Goal: Navigation & Orientation: Find specific page/section

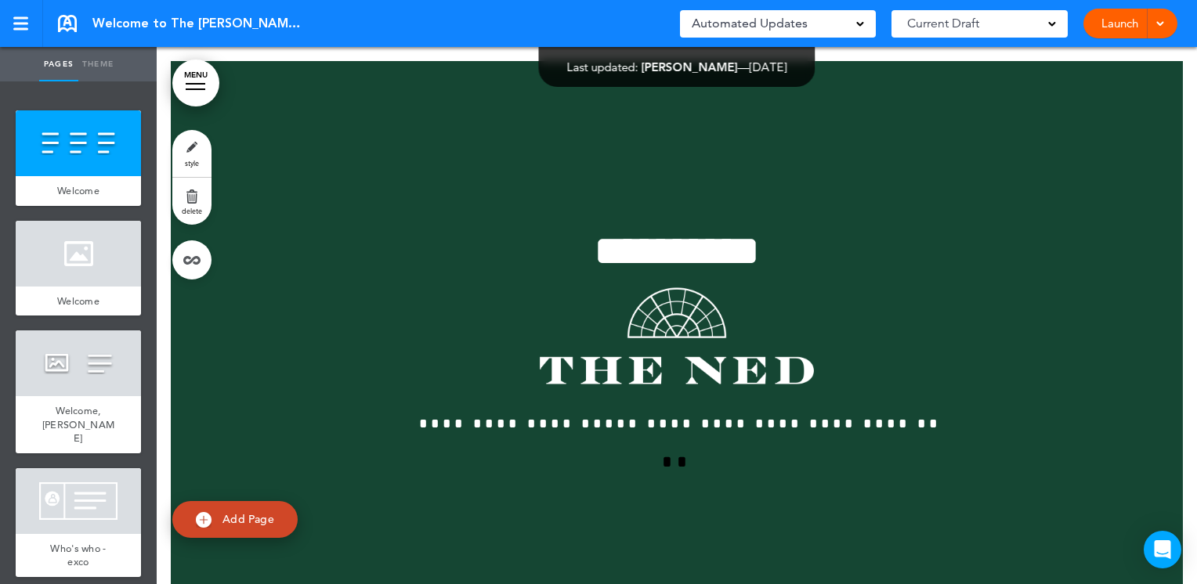
click at [978, 31] on span "Current Draft" at bounding box center [943, 24] width 72 height 22
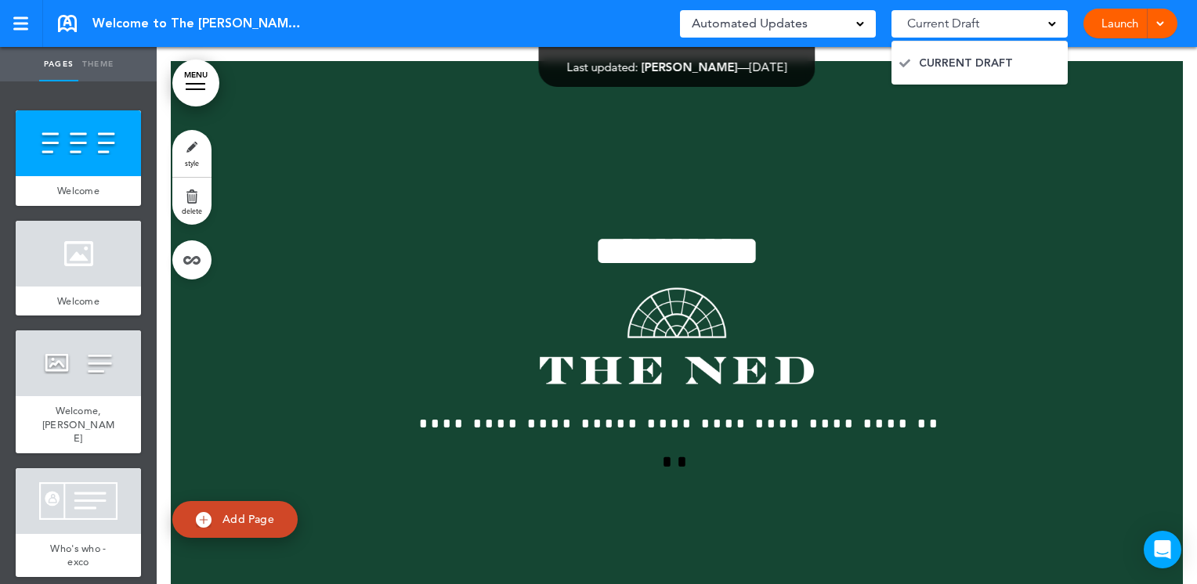
click at [814, 37] on div "Automated Updates 0 Auto policy updates 🎉 Updating policies just got easier! In…" at bounding box center [778, 24] width 196 height 40
click at [822, 22] on div "Automated Updates 0" at bounding box center [778, 24] width 172 height 22
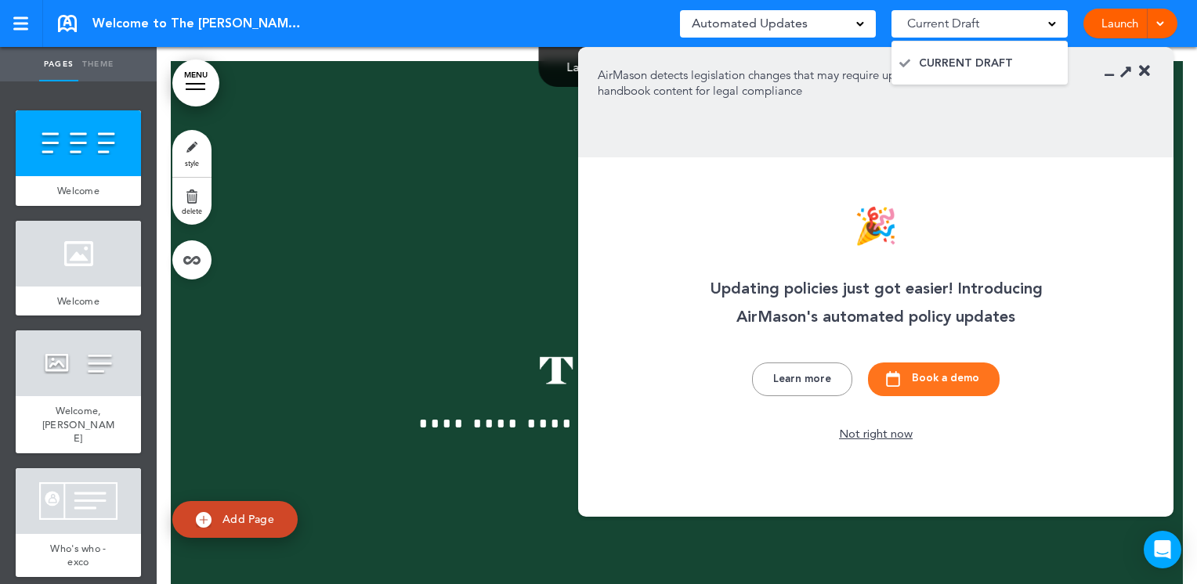
click at [442, 34] on div "Welcome to The [PERSON_NAME], [PERSON_NAME] P Saved! Automated Updates 0 Auto p…" at bounding box center [598, 23] width 1197 height 47
click at [1150, 70] on section "AirMason detects legislation changes that may require updates to your handbook …" at bounding box center [875, 103] width 595 height 110
click at [1143, 72] on icon at bounding box center [1144, 71] width 11 height 16
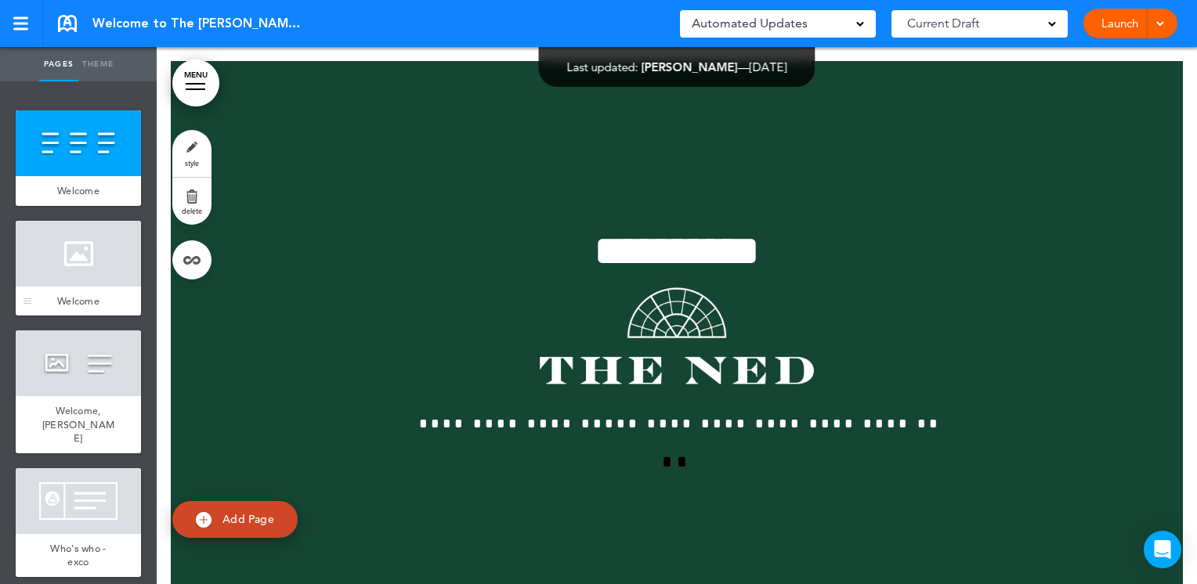
click at [60, 304] on span "Welcome" at bounding box center [78, 300] width 42 height 13
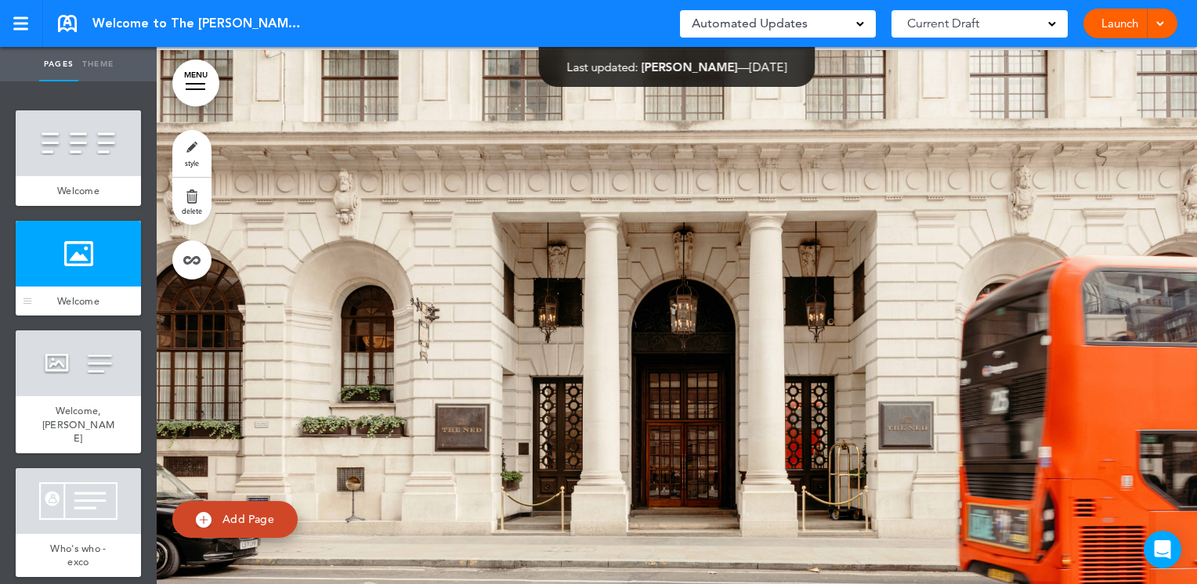
scroll to position [564, 0]
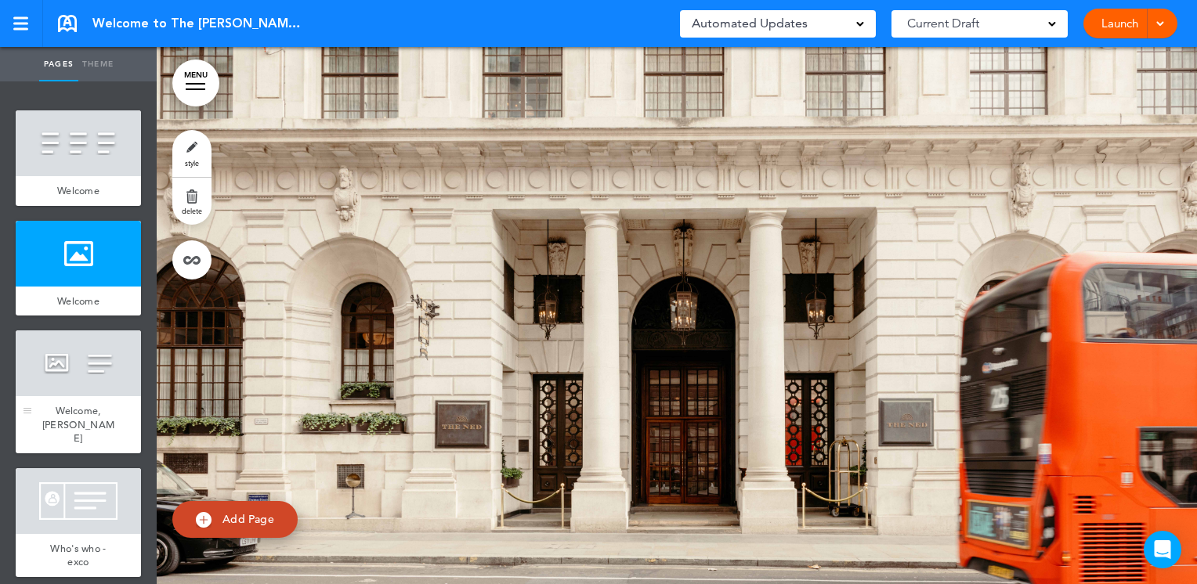
click at [72, 356] on div at bounding box center [78, 363] width 125 height 66
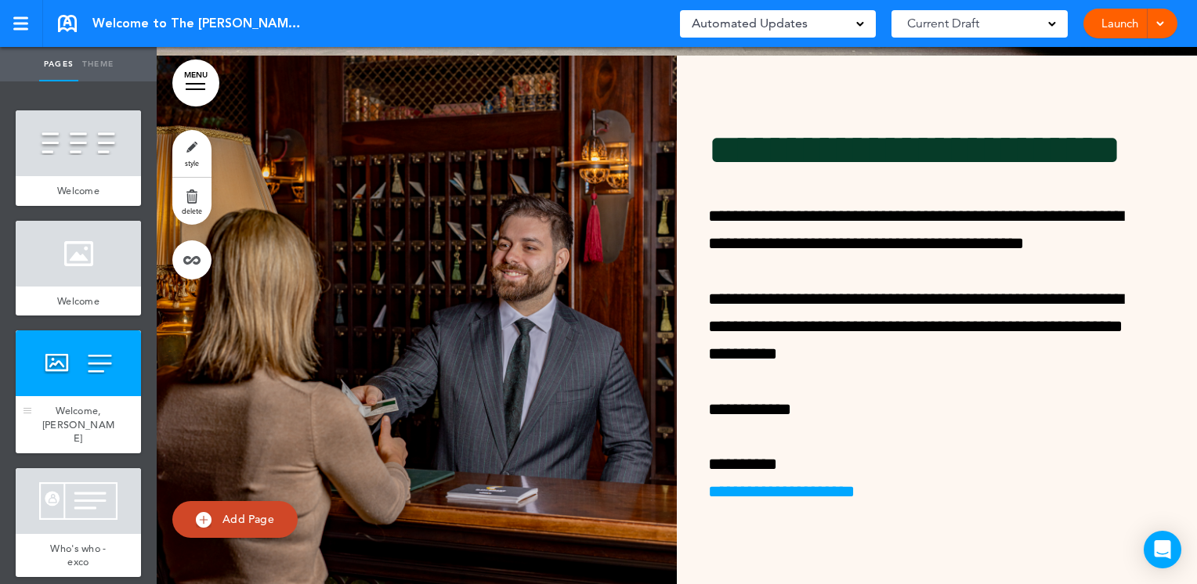
scroll to position [1128, 0]
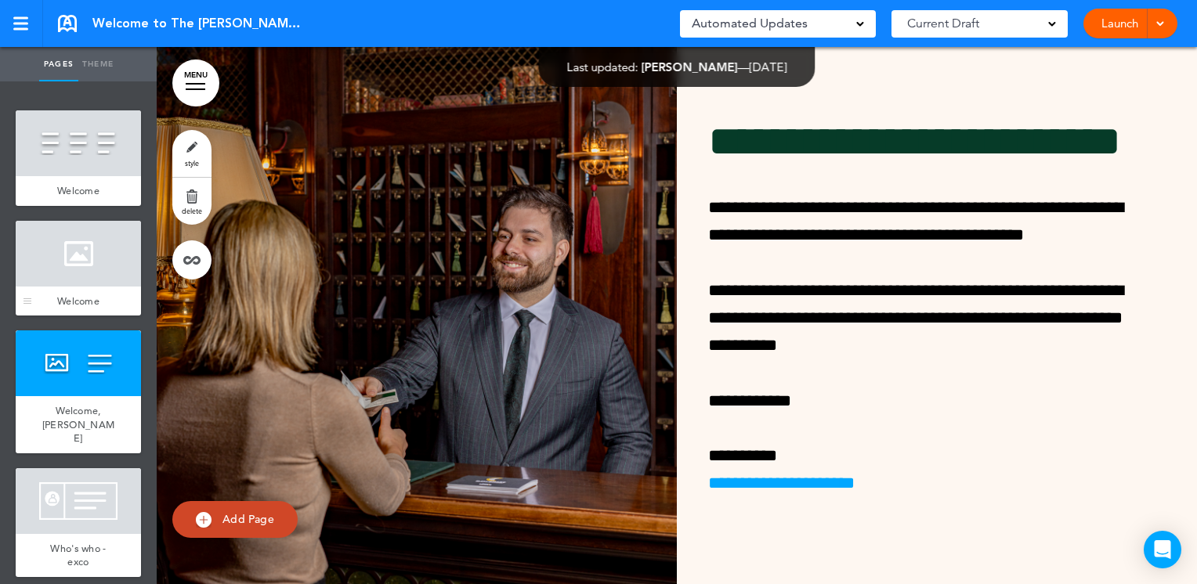
click at [81, 268] on div at bounding box center [78, 254] width 125 height 66
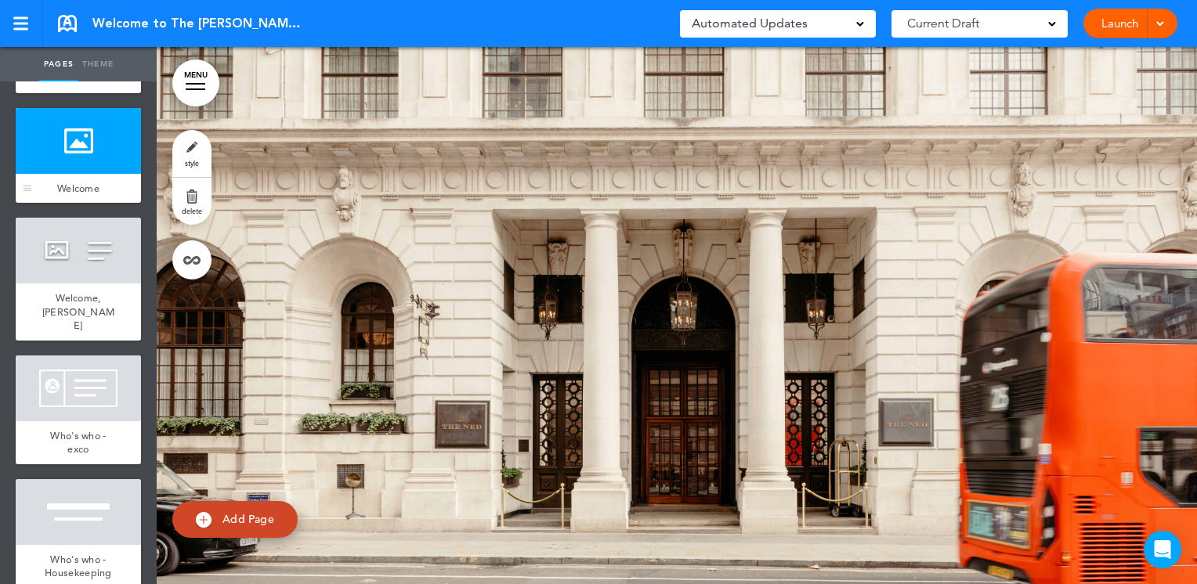
scroll to position [119, 0]
